Goal: Information Seeking & Learning: Learn about a topic

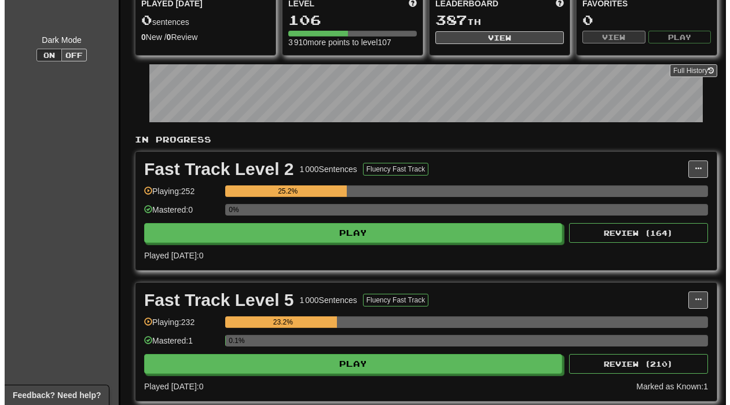
scroll to position [232, 0]
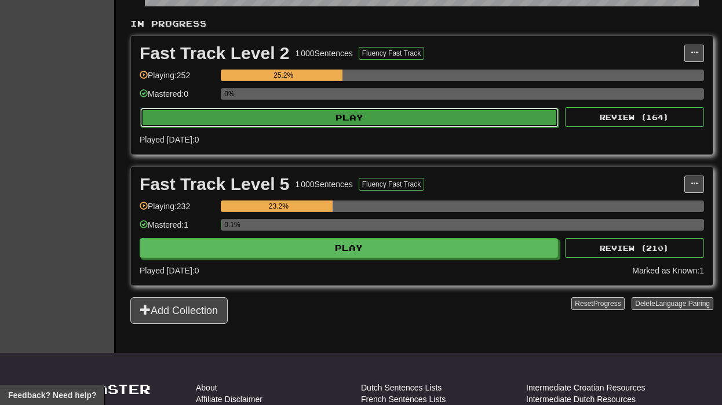
click at [373, 126] on button "Play" at bounding box center [349, 118] width 418 height 20
select select "********"
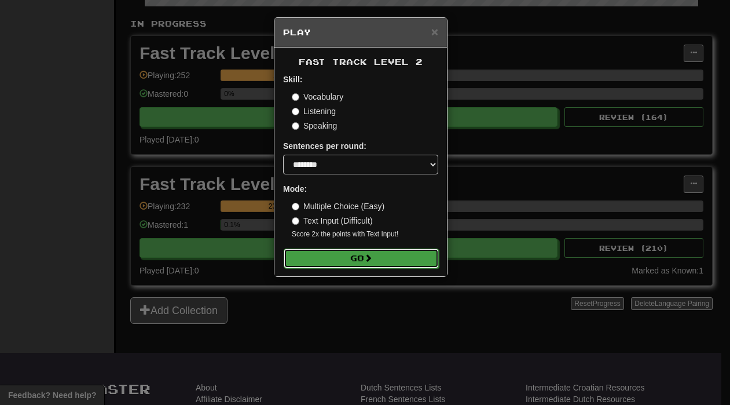
click at [351, 259] on button "Go" at bounding box center [361, 258] width 155 height 20
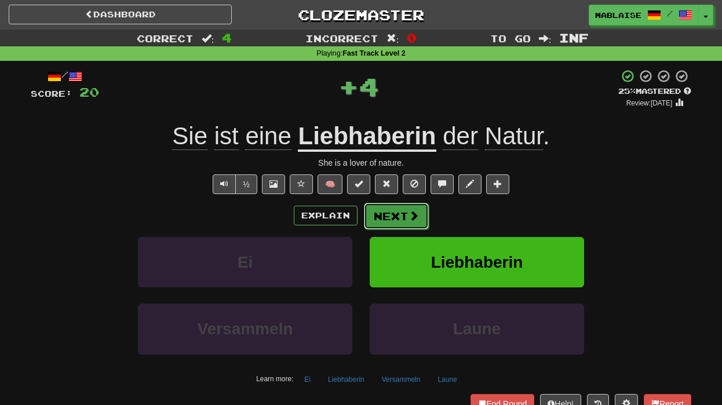
click at [387, 222] on button "Next" at bounding box center [396, 216] width 65 height 27
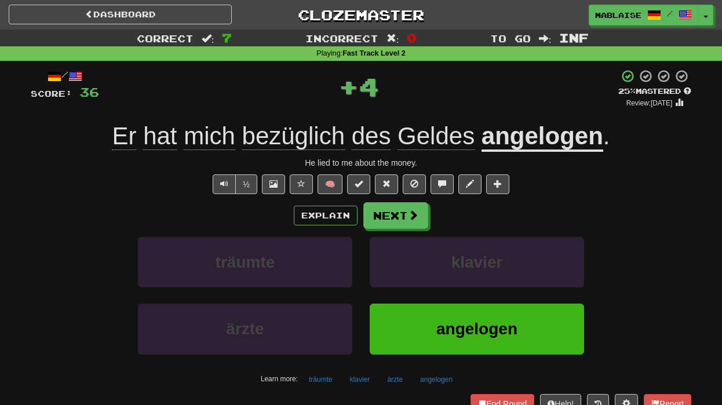
click at [537, 141] on u "angelogen" at bounding box center [542, 137] width 122 height 30
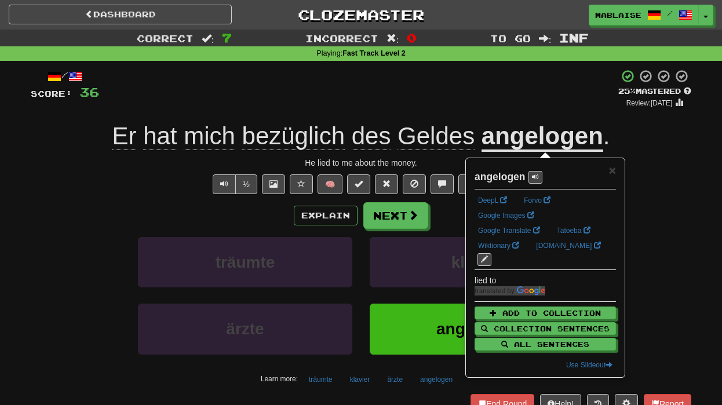
click at [273, 130] on span "bezüglich" at bounding box center [293, 136] width 102 height 28
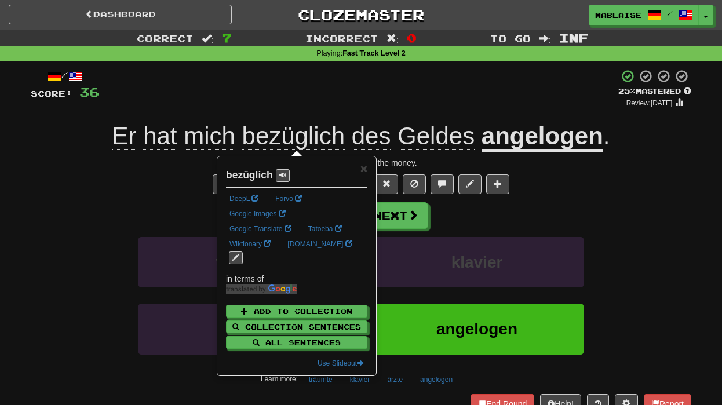
click at [250, 173] on strong "bezüglich" at bounding box center [249, 175] width 47 height 12
copy strong "bezüglich"
click at [420, 222] on button "Next" at bounding box center [396, 216] width 65 height 27
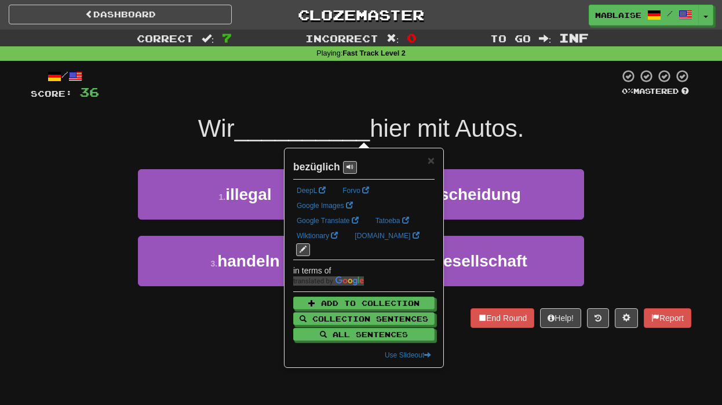
click at [606, 147] on div "/ Score: 36 0 % Mastered Wir __________ hier mit Autos. We trade cars here. 1 .…" at bounding box center [361, 198] width 660 height 259
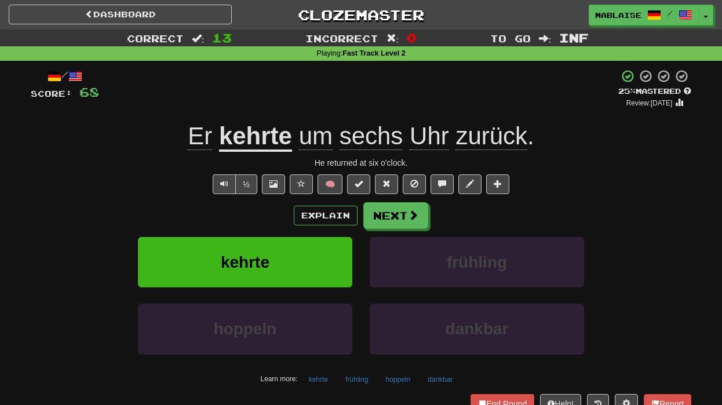
click at [236, 137] on u "kehrte" at bounding box center [255, 137] width 73 height 30
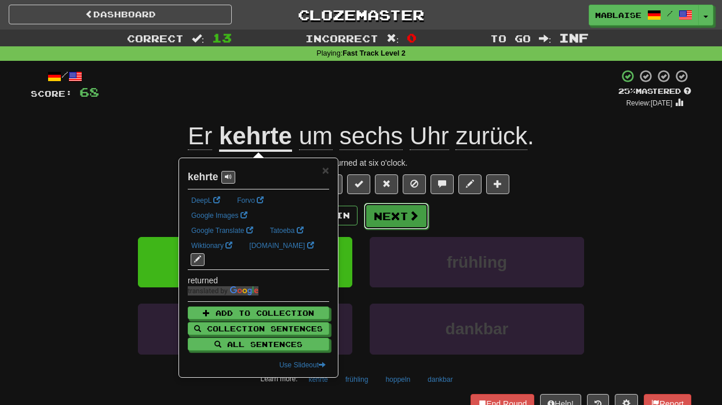
click at [414, 212] on span at bounding box center [413, 215] width 10 height 10
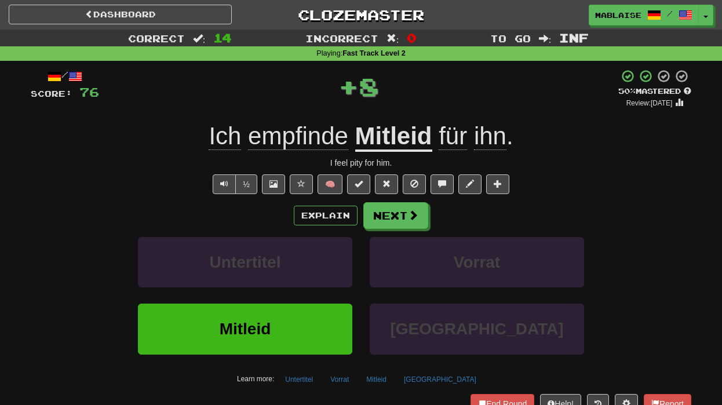
click at [400, 127] on u "Mitleid" at bounding box center [393, 137] width 77 height 30
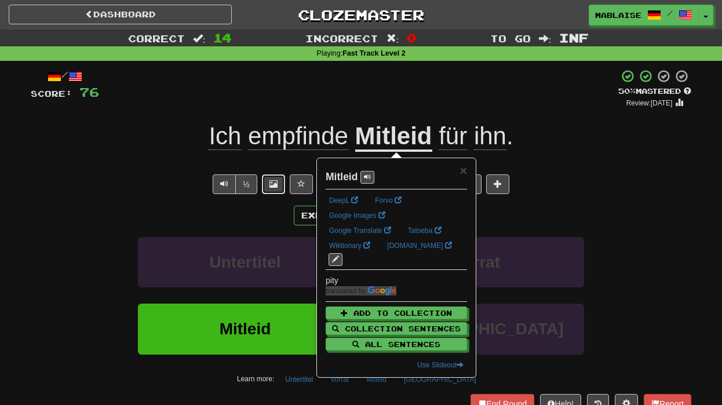
click at [269, 185] on span at bounding box center [273, 184] width 8 height 8
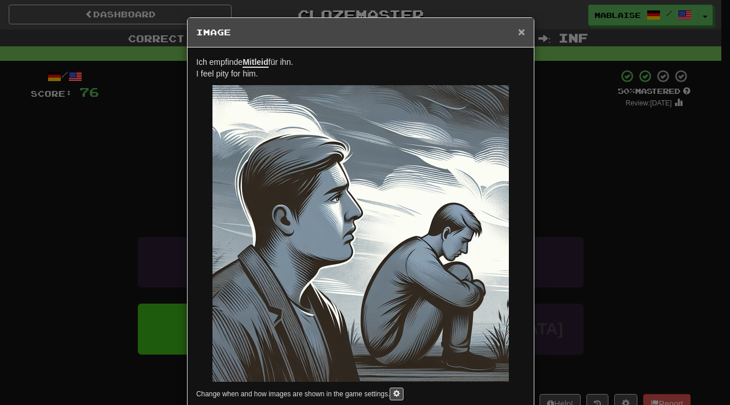
click at [518, 30] on span "×" at bounding box center [521, 31] width 7 height 13
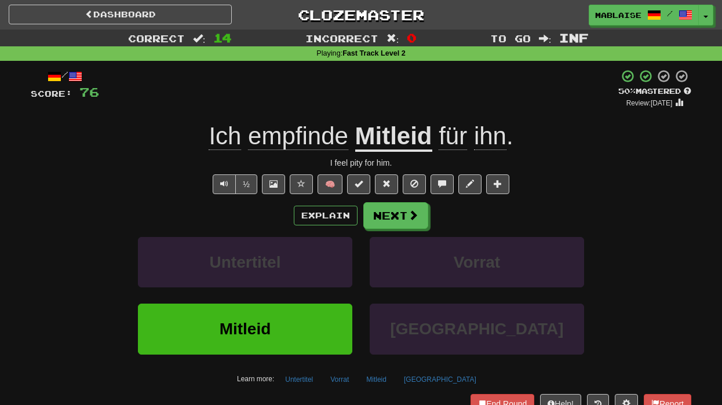
click at [428, 215] on div "Explain Next" at bounding box center [361, 215] width 660 height 27
click at [413, 218] on span at bounding box center [413, 215] width 10 height 10
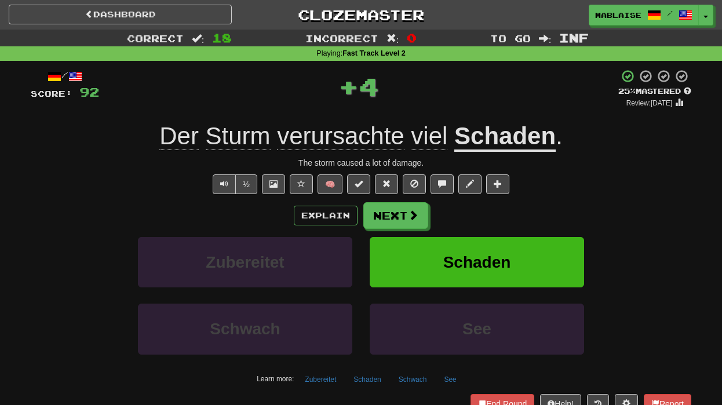
click at [361, 135] on span "verursachte" at bounding box center [340, 136] width 127 height 28
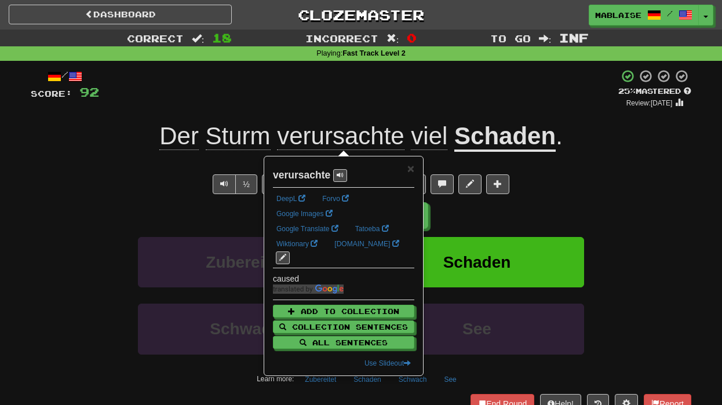
click at [298, 174] on strong "verursachte" at bounding box center [301, 175] width 57 height 12
copy strong "verursachte"
drag, startPoint x: 191, startPoint y: 200, endPoint x: 224, endPoint y: 193, distance: 33.9
click at [191, 200] on div "/ Score: 92 + 4 25 % Mastered Review: [DATE] Der [PERSON_NAME] verursachte viel…" at bounding box center [361, 241] width 660 height 344
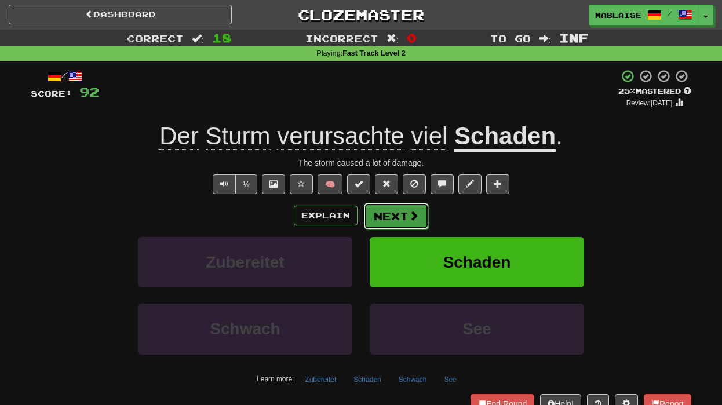
click at [390, 211] on button "Next" at bounding box center [396, 216] width 65 height 27
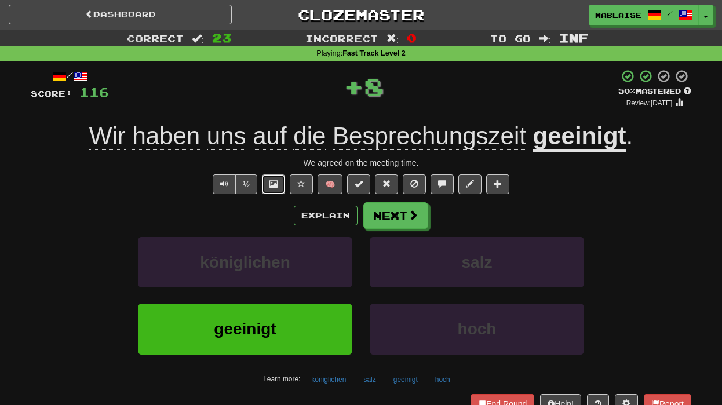
click at [268, 185] on button at bounding box center [273, 184] width 23 height 20
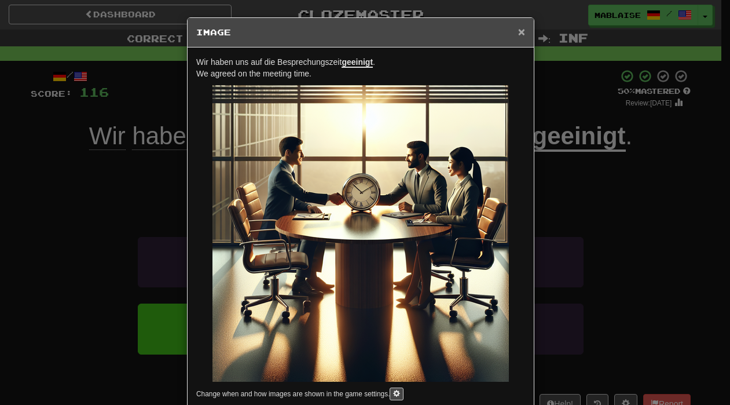
click at [518, 33] on span "×" at bounding box center [521, 31] width 7 height 13
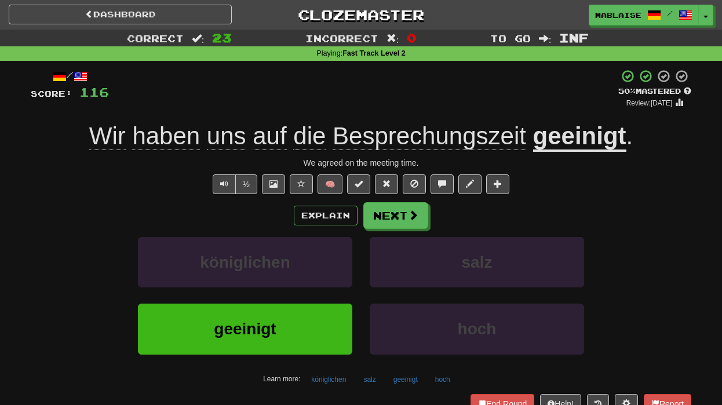
click at [573, 137] on u "geeinigt" at bounding box center [579, 137] width 93 height 30
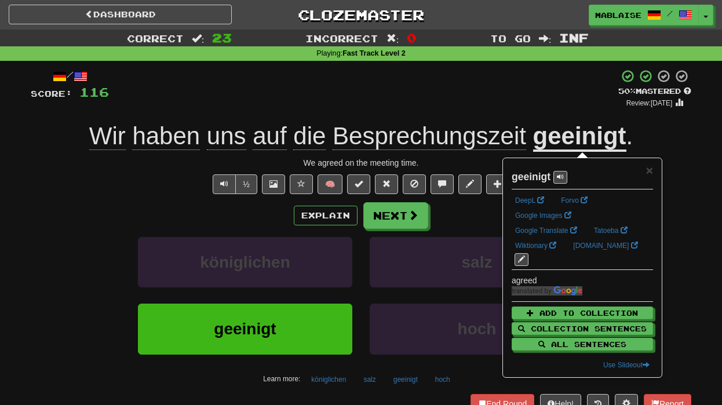
click at [524, 175] on strong "geeinigt" at bounding box center [530, 177] width 39 height 12
click at [525, 175] on strong "geeinigt" at bounding box center [530, 177] width 39 height 12
copy strong "geeinigt"
click at [393, 214] on button "Next" at bounding box center [396, 216] width 65 height 27
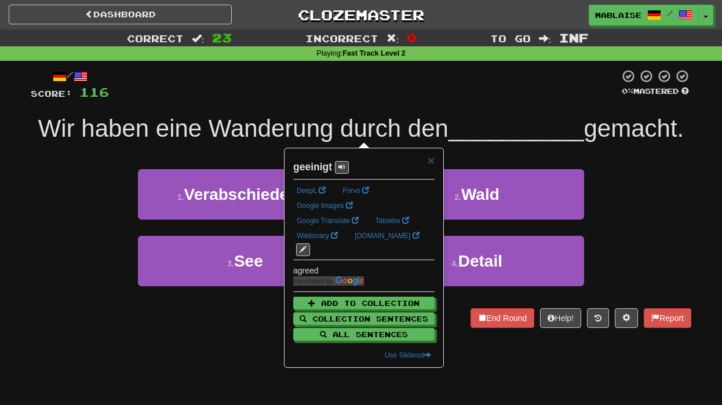
click at [73, 169] on div "1 . Verabschiedeten 2 . Wald" at bounding box center [360, 202] width 695 height 67
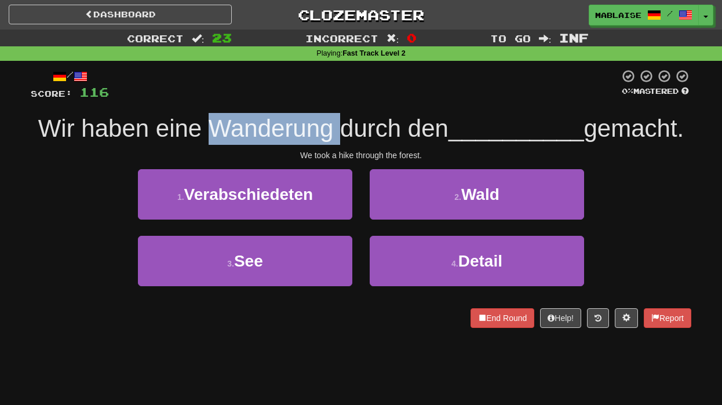
drag, startPoint x: 228, startPoint y: 133, endPoint x: 339, endPoint y: 140, distance: 111.4
click at [339, 140] on span "Wir haben eine Wanderung durch den" at bounding box center [243, 128] width 410 height 27
click at [218, 140] on span "Wir haben eine Wanderung durch den" at bounding box center [243, 128] width 410 height 27
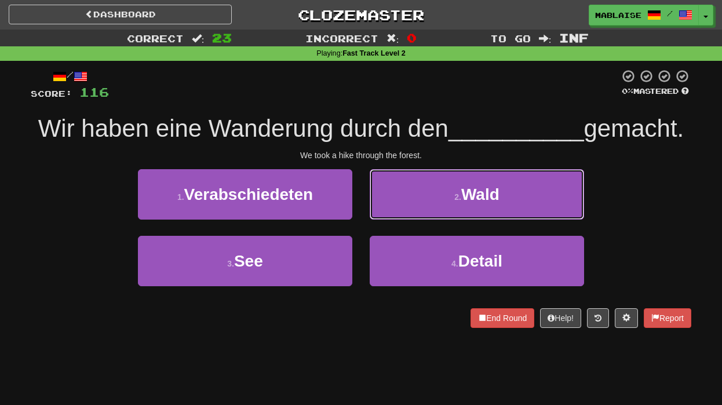
click at [525, 195] on button "2 . Wald" at bounding box center [476, 194] width 214 height 50
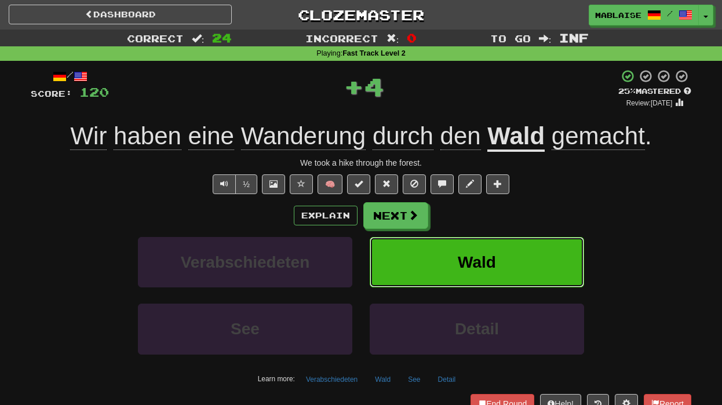
click at [480, 253] on span "Wald" at bounding box center [476, 262] width 38 height 18
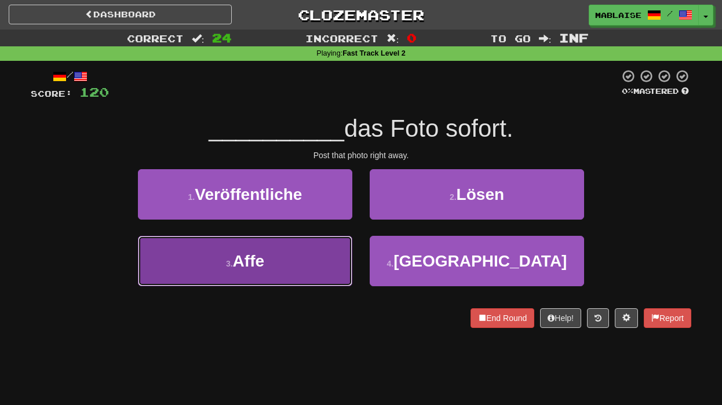
drag, startPoint x: 312, startPoint y: 255, endPoint x: 342, endPoint y: 230, distance: 38.6
click at [312, 255] on button "3 . Affe" at bounding box center [245, 261] width 214 height 50
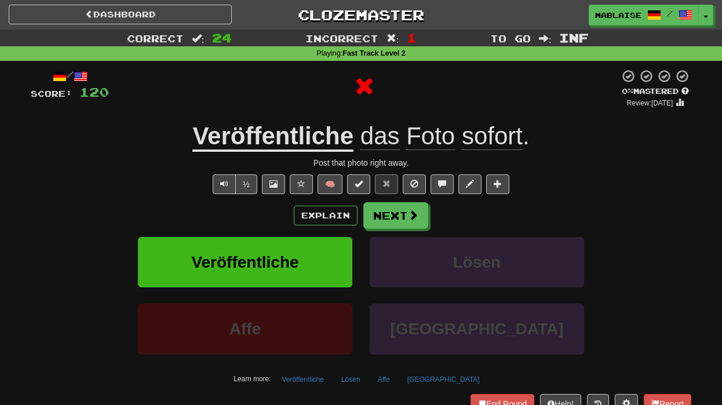
click at [255, 133] on u "Veröffentliche" at bounding box center [272, 137] width 161 height 30
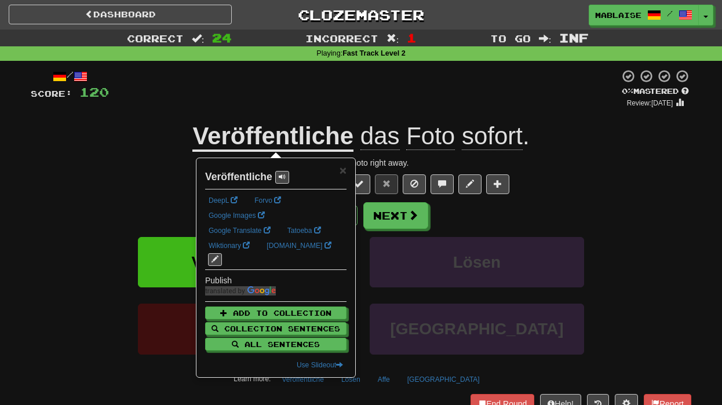
click at [251, 177] on strong "Veröffentliche" at bounding box center [238, 177] width 67 height 12
copy strong "Veröffentliche"
click at [399, 208] on button "Next" at bounding box center [396, 216] width 65 height 27
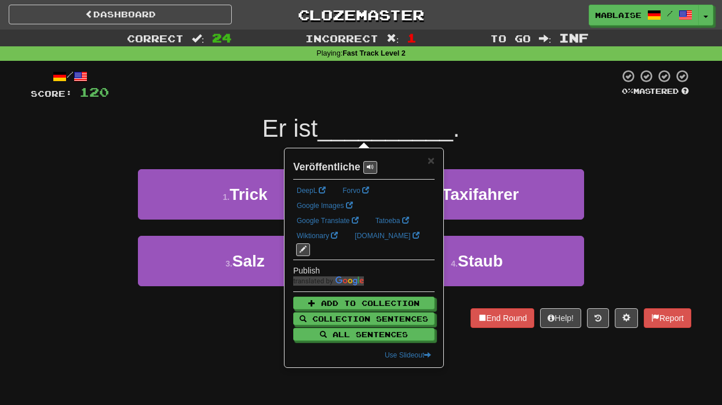
click at [104, 246] on div "3 . [PERSON_NAME] 4 . [PERSON_NAME]" at bounding box center [360, 269] width 695 height 67
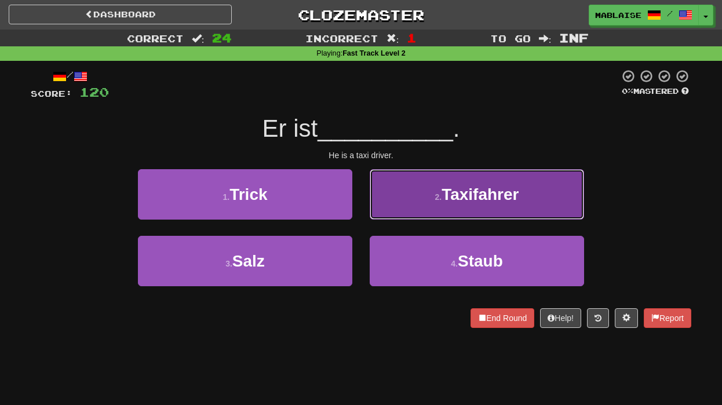
click at [492, 196] on span "Taxifahrer" at bounding box center [479, 194] width 77 height 18
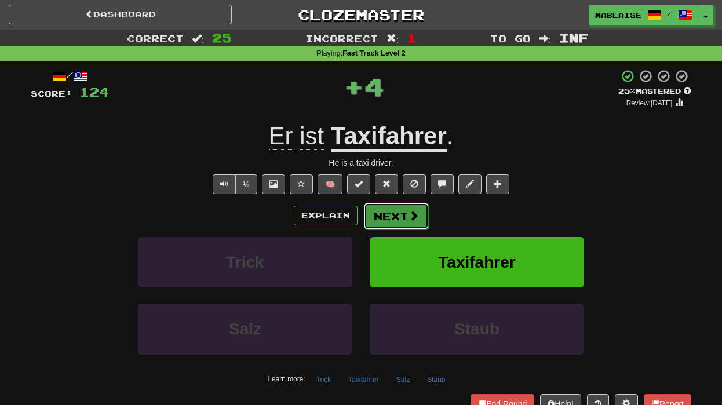
click at [422, 226] on button "Next" at bounding box center [396, 216] width 65 height 27
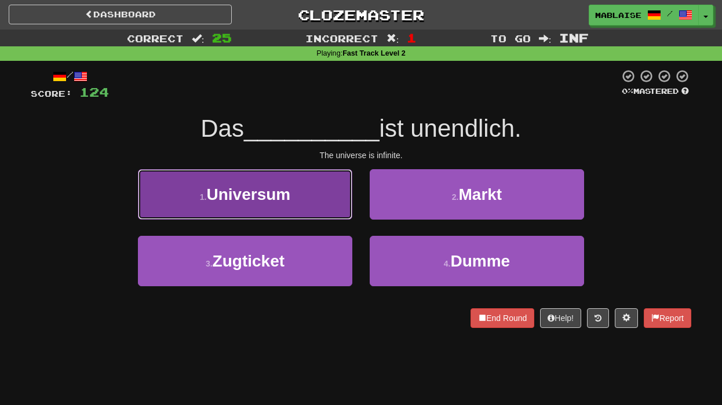
click at [327, 209] on button "1 . Universum" at bounding box center [245, 194] width 214 height 50
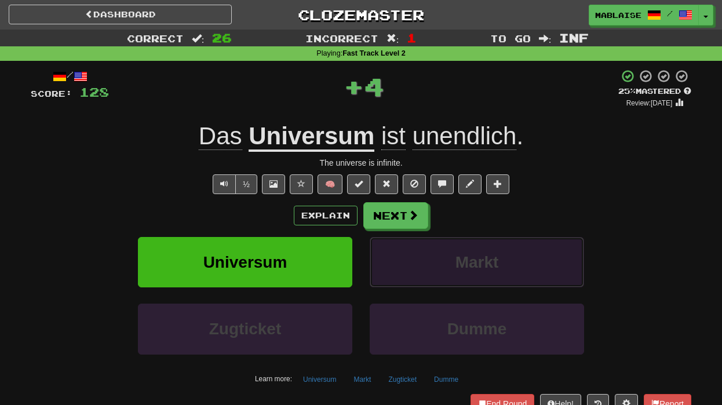
click at [422, 240] on button "Markt" at bounding box center [476, 262] width 214 height 50
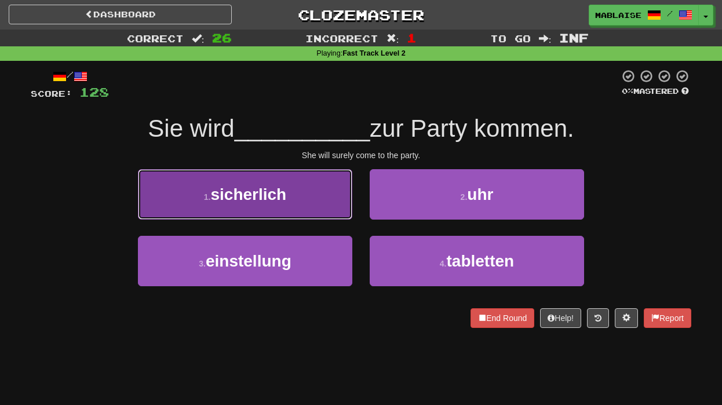
click at [302, 207] on button "1 . sicherlich" at bounding box center [245, 194] width 214 height 50
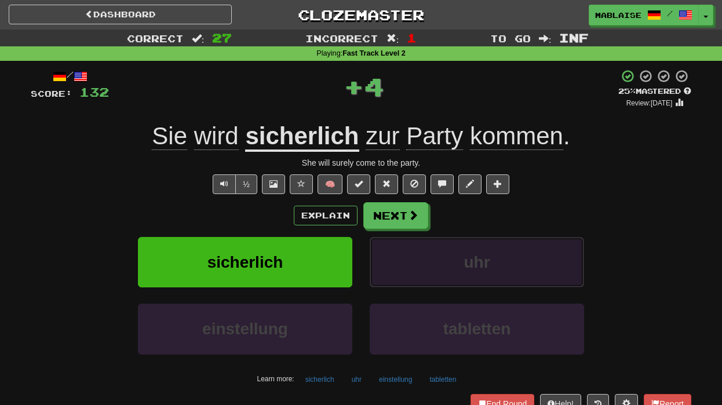
click at [416, 237] on button "uhr" at bounding box center [476, 262] width 214 height 50
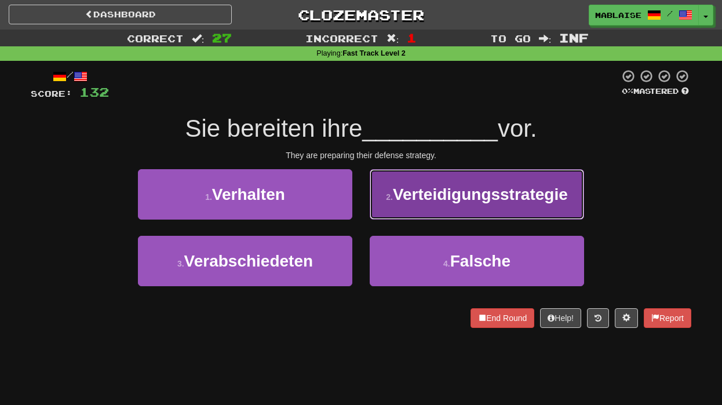
click at [426, 203] on span "Verteidigungsstrategie" at bounding box center [480, 194] width 175 height 18
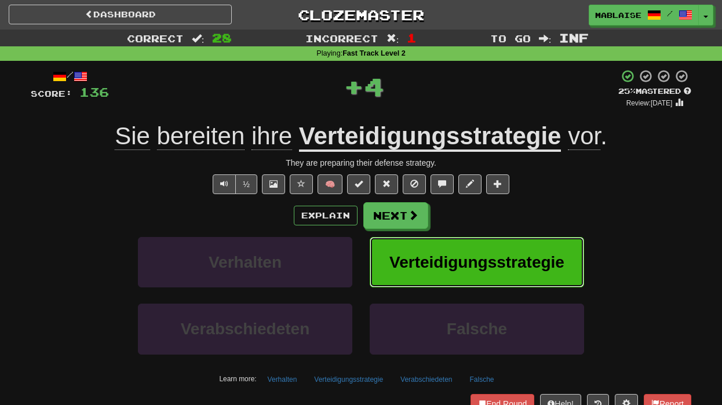
click at [382, 251] on button "Verteidigungsstrategie" at bounding box center [476, 262] width 214 height 50
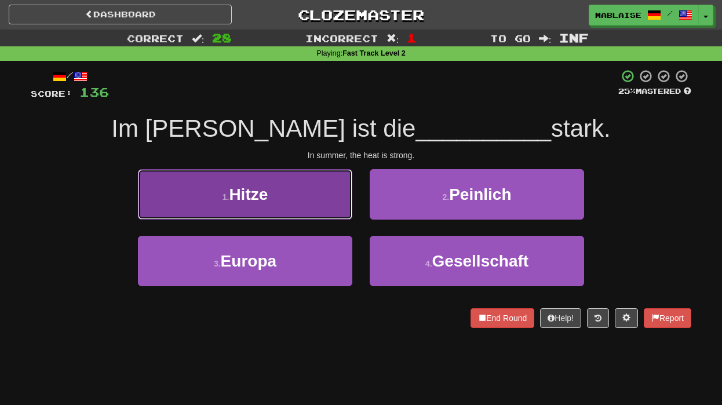
drag, startPoint x: 288, startPoint y: 202, endPoint x: 409, endPoint y: 250, distance: 130.4
click at [288, 202] on button "1 . Hitze" at bounding box center [245, 194] width 214 height 50
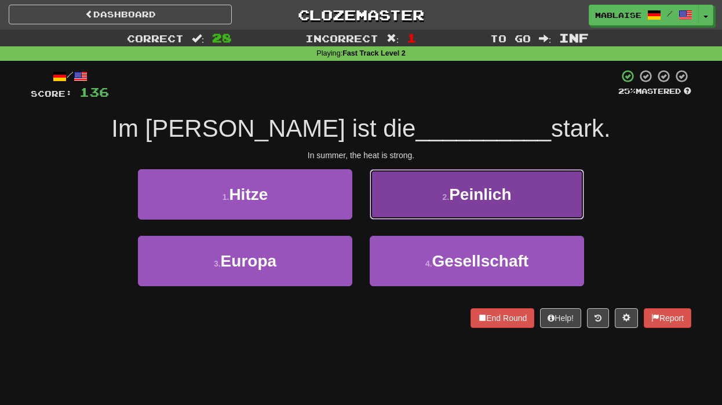
click at [409, 219] on button "2 . Peinlich" at bounding box center [476, 194] width 214 height 50
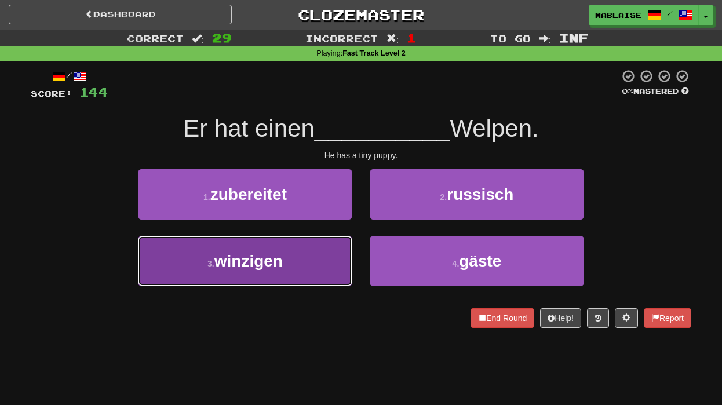
click at [270, 280] on button "3 . winzigen" at bounding box center [245, 261] width 214 height 50
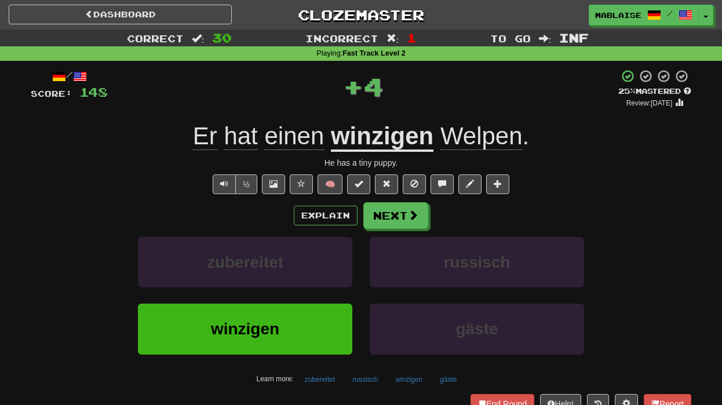
click at [371, 139] on u "winzigen" at bounding box center [382, 137] width 102 height 30
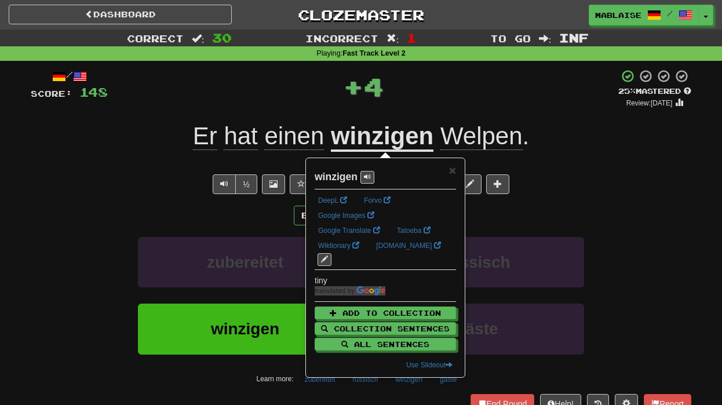
click at [340, 180] on strong "winzigen" at bounding box center [335, 177] width 43 height 12
copy strong "winzigen"
click at [129, 170] on div "/ Score: 148 + 4 25 % Mastered Review: [DATE] Er hat einen winzigen Welpen . He…" at bounding box center [361, 241] width 660 height 344
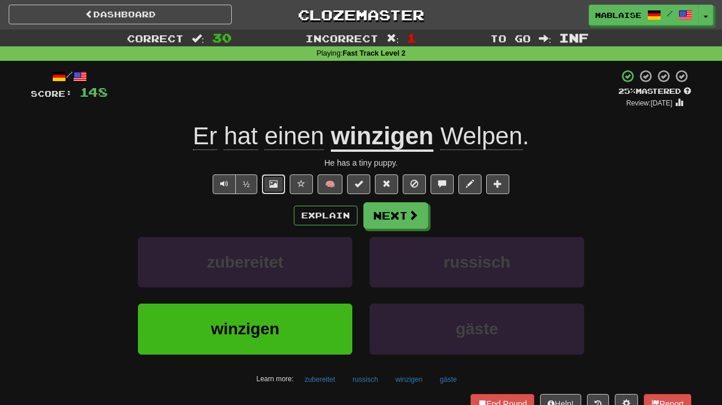
click at [269, 180] on span at bounding box center [273, 184] width 8 height 8
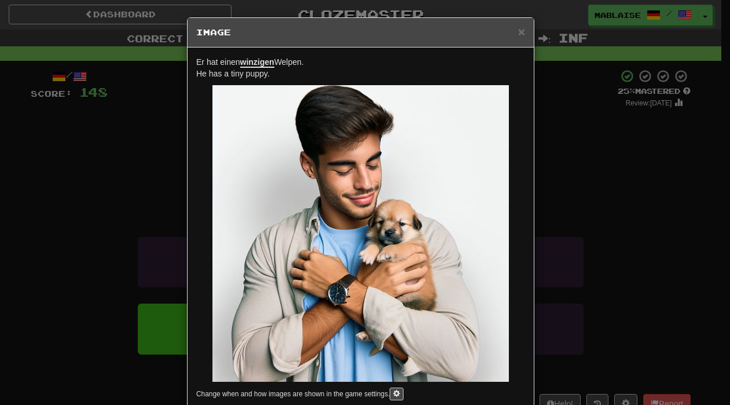
click at [513, 31] on h5 "Image" at bounding box center [360, 33] width 329 height 12
click at [518, 32] on span "×" at bounding box center [521, 31] width 7 height 13
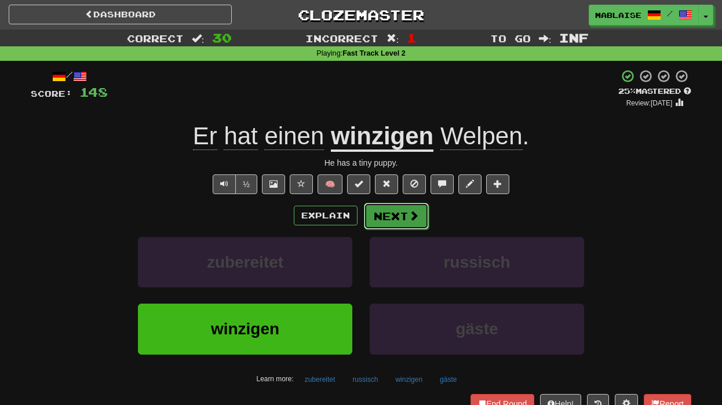
click at [402, 218] on button "Next" at bounding box center [396, 216] width 65 height 27
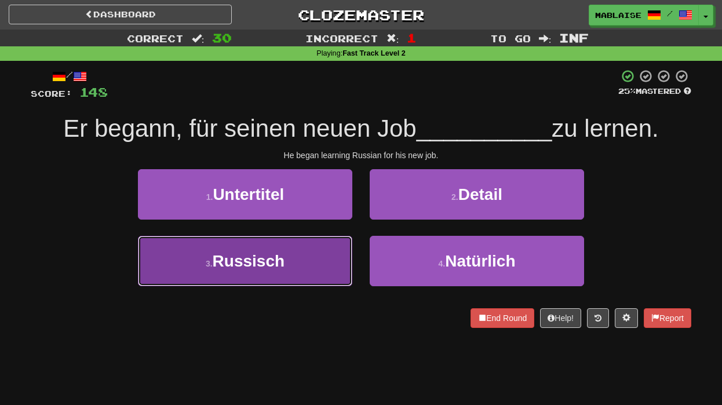
click at [278, 261] on span "Russisch" at bounding box center [249, 261] width 72 height 18
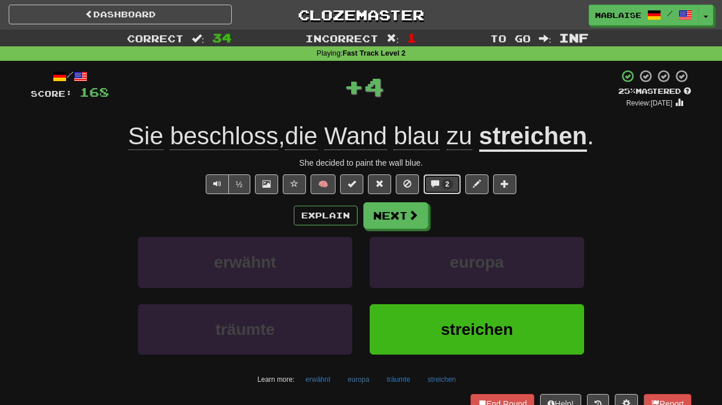
click at [440, 181] on button "2" at bounding box center [442, 184] width 38 height 20
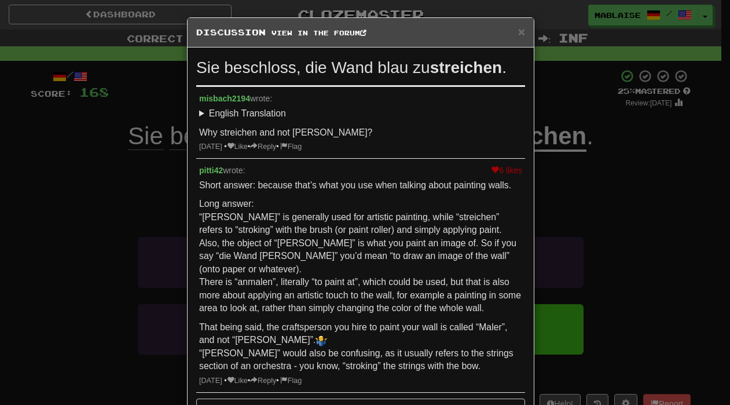
click at [426, 217] on p "Long answer: “[PERSON_NAME]” is generally used for artistic painting, while “st…" at bounding box center [360, 256] width 323 height 118
copy p "streichen"
click at [603, 182] on div "× Discussion View in the forum Sie [PERSON_NAME], die Wand blau zu streichen . …" at bounding box center [365, 202] width 730 height 405
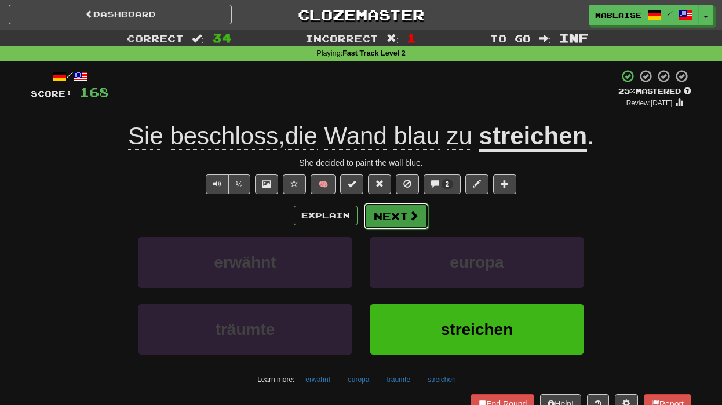
click at [382, 223] on button "Next" at bounding box center [396, 216] width 65 height 27
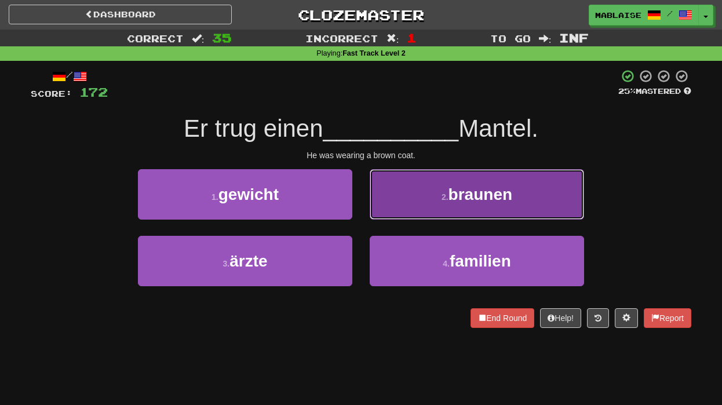
click at [447, 201] on button "2 . braunen" at bounding box center [476, 194] width 214 height 50
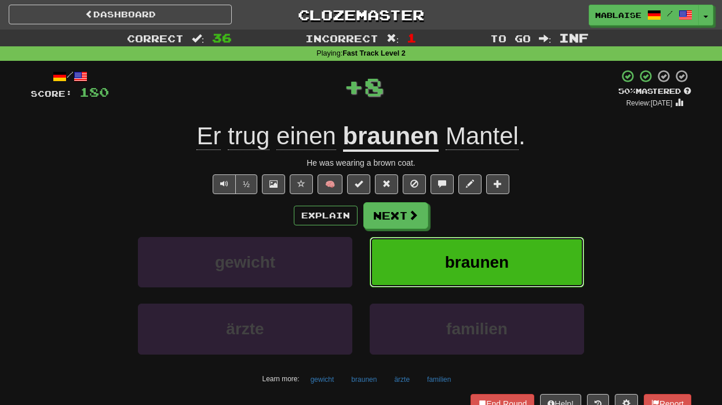
click at [443, 248] on button "braunen" at bounding box center [476, 262] width 214 height 50
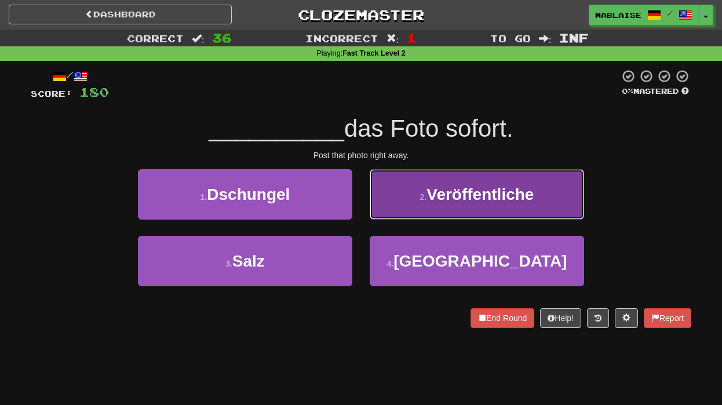
click at [448, 209] on button "2 . Veröffentliche" at bounding box center [476, 194] width 214 height 50
click at [427, 203] on span "Veröffentliche" at bounding box center [479, 194] width 107 height 18
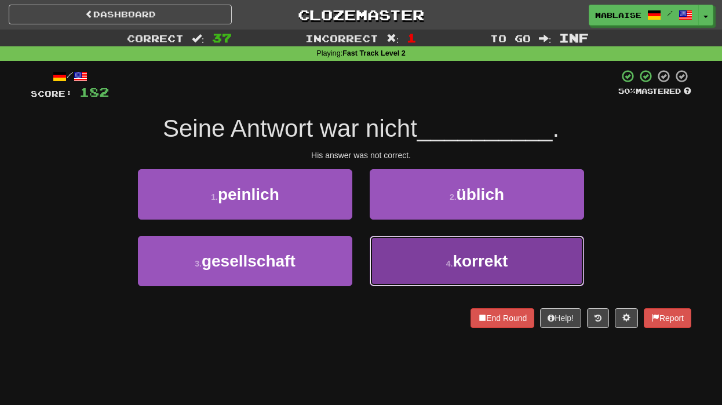
click at [466, 260] on span "korrekt" at bounding box center [479, 261] width 55 height 18
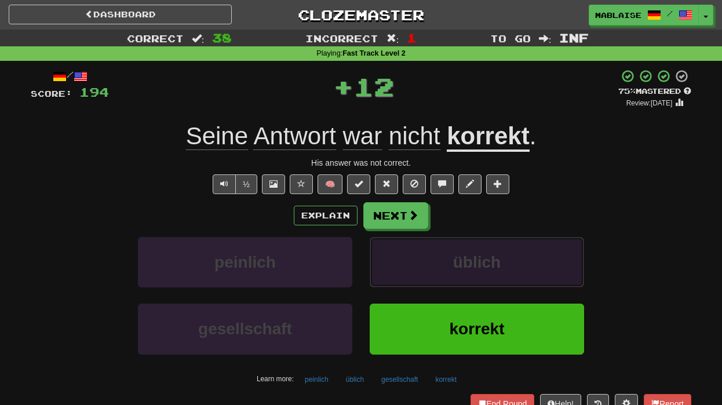
click at [448, 257] on button "üblich" at bounding box center [476, 262] width 214 height 50
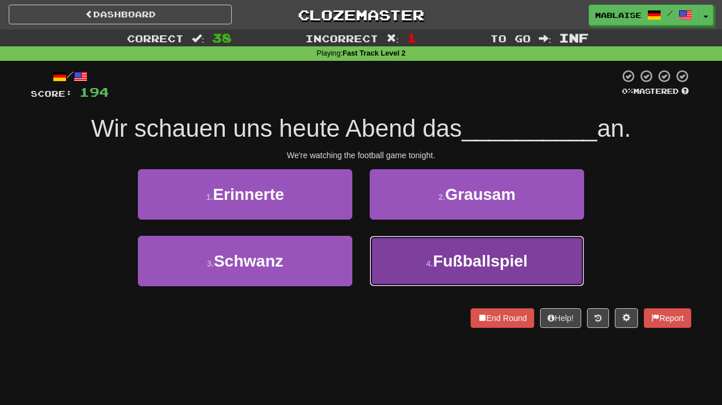
click at [420, 269] on button "4 . Fußballspiel" at bounding box center [476, 261] width 214 height 50
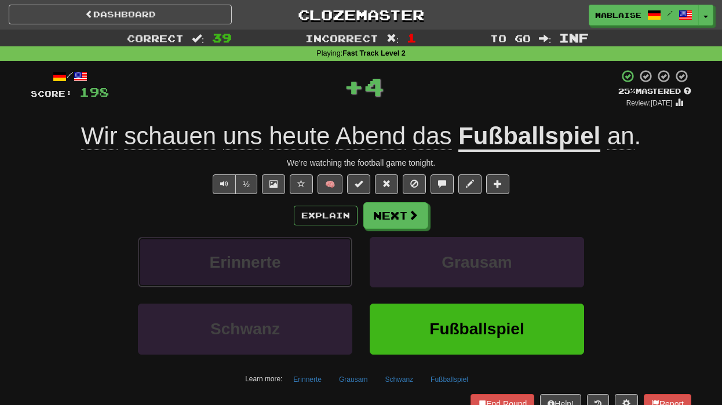
click at [315, 255] on button "Erinnerte" at bounding box center [245, 262] width 214 height 50
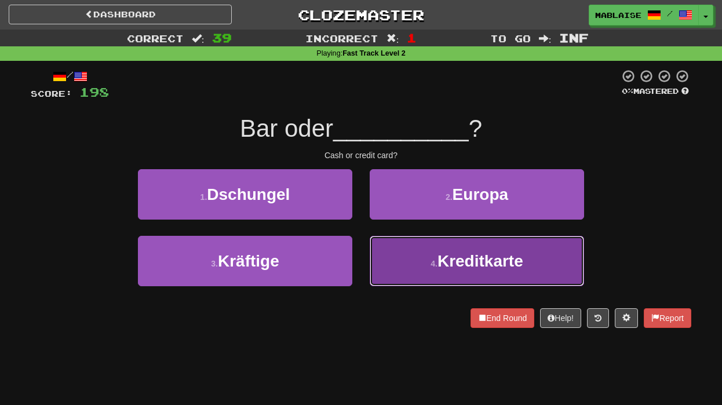
click at [495, 258] on span "Kreditkarte" at bounding box center [480, 261] width 86 height 18
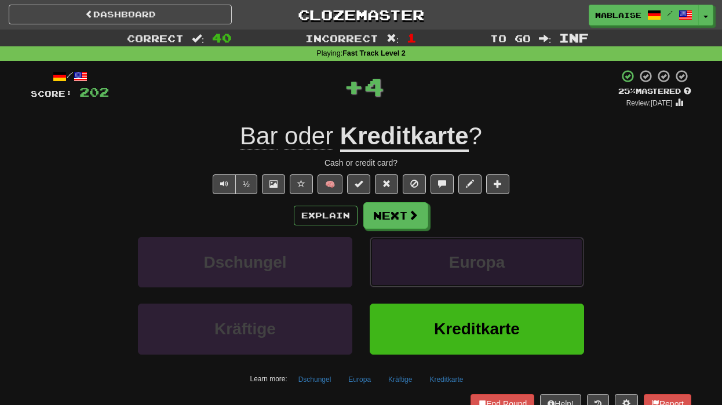
click at [369, 241] on button "Europa" at bounding box center [476, 262] width 214 height 50
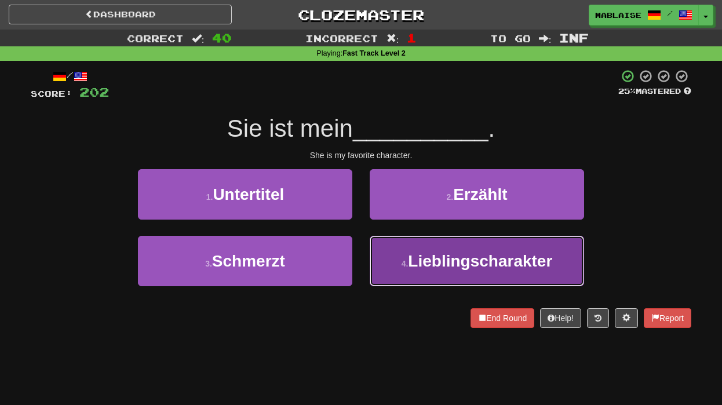
click at [465, 267] on span "Lieblingscharakter" at bounding box center [480, 261] width 144 height 18
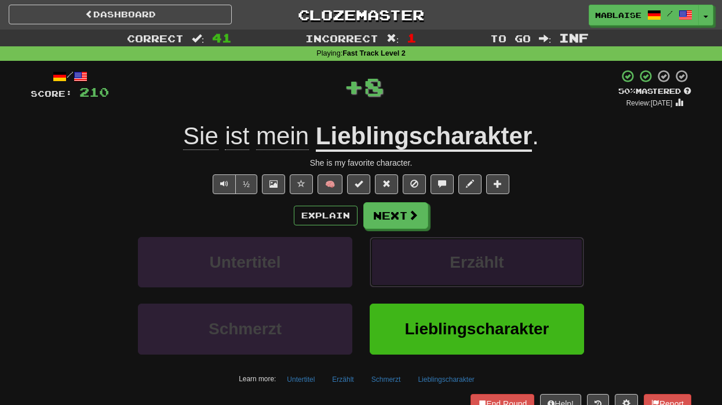
click at [406, 254] on button "Erzählt" at bounding box center [476, 262] width 214 height 50
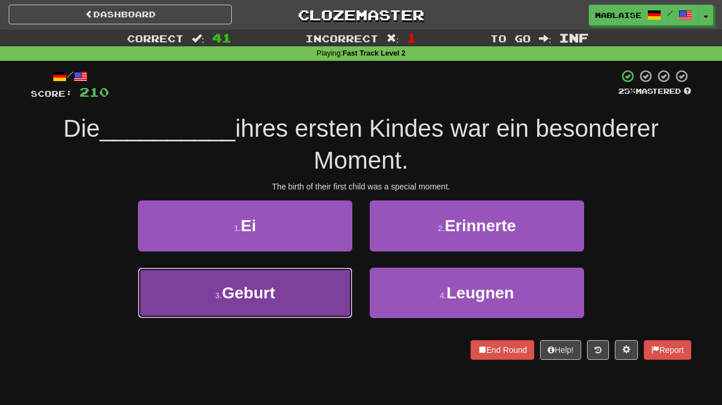
click at [247, 294] on span "Geburt" at bounding box center [248, 293] width 53 height 18
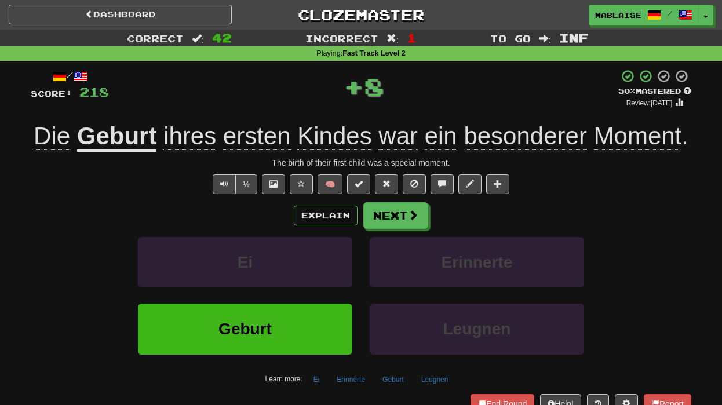
click at [389, 295] on div "Erinnerte" at bounding box center [477, 270] width 232 height 67
click at [451, 320] on span "Leugnen" at bounding box center [477, 329] width 68 height 18
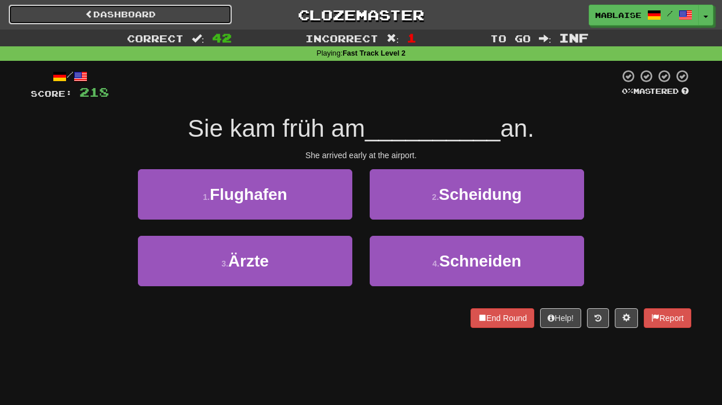
click at [131, 21] on link "Dashboard" at bounding box center [120, 15] width 223 height 20
